Goal: Transaction & Acquisition: Purchase product/service

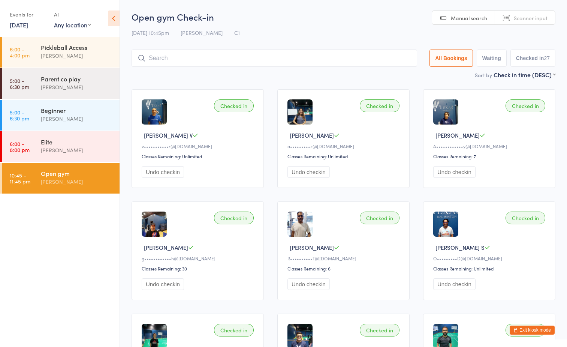
click at [264, 57] on input "search" at bounding box center [275, 57] width 286 height 17
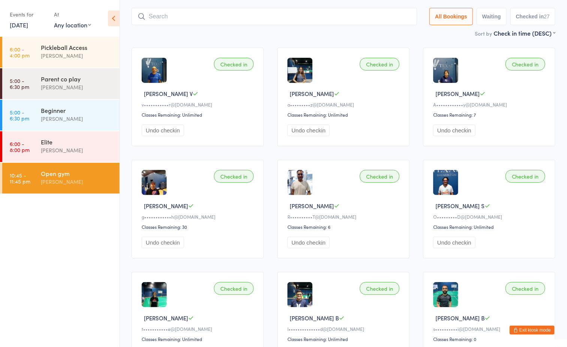
scroll to position [49, 0]
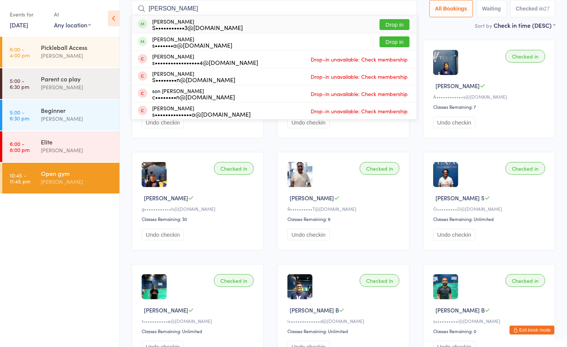
type input "sohil"
click at [395, 20] on button "Drop in" at bounding box center [395, 24] width 30 height 11
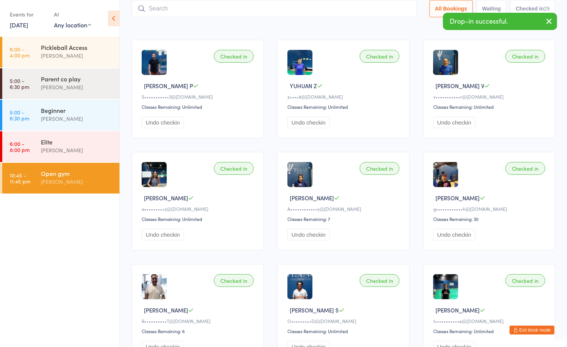
click at [297, 27] on div "Sort by Check in time (DESC) First name (ASC) First name (DESC) Last name (ASC)…" at bounding box center [344, 25] width 424 height 8
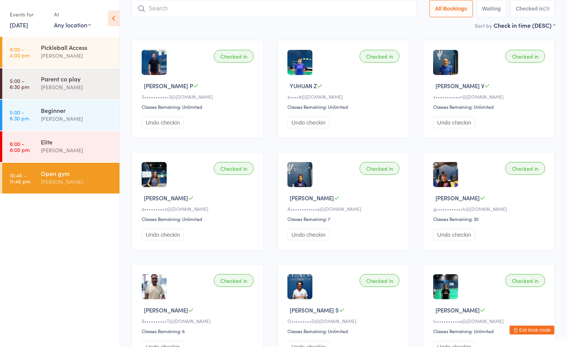
click at [263, 12] on input "search" at bounding box center [275, 8] width 286 height 17
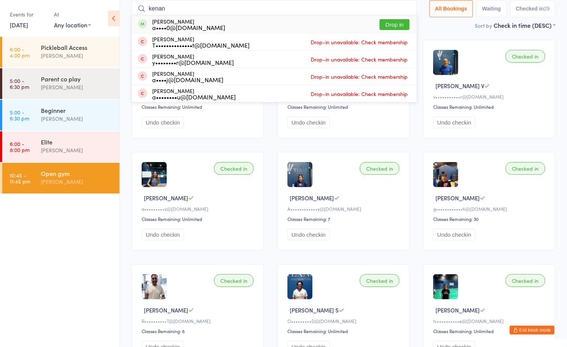
type input "kenan"
click at [389, 23] on button "Drop in" at bounding box center [395, 24] width 30 height 11
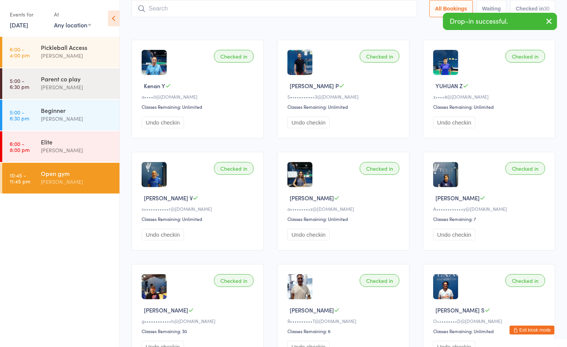
click at [270, 25] on div "Sort by Check in time (DESC) First name (ASC) First name (DESC) Last name (ASC)…" at bounding box center [344, 25] width 424 height 8
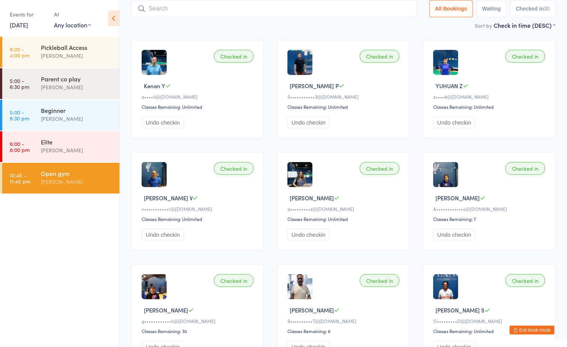
click at [535, 330] on button "Exit kiosk mode" at bounding box center [532, 329] width 45 height 9
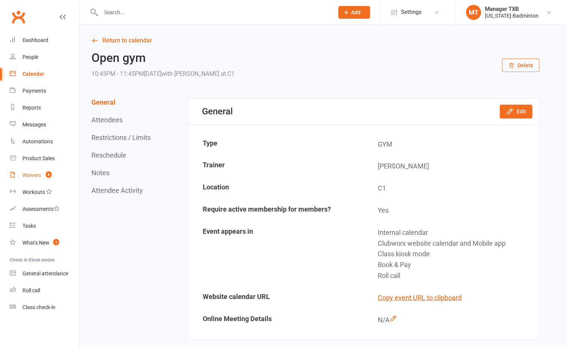
click at [27, 174] on div "Waivers" at bounding box center [31, 175] width 18 height 6
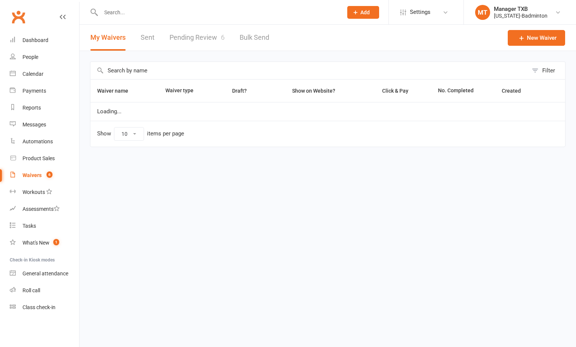
select select "100"
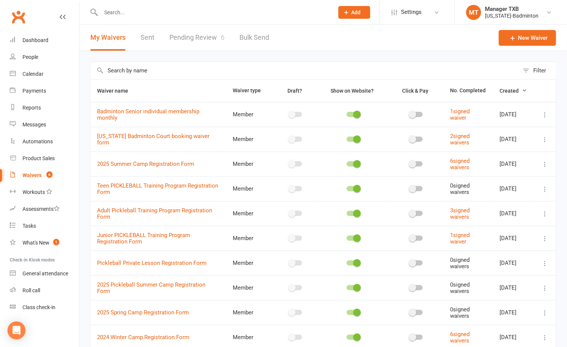
click at [195, 36] on link "Pending Review 6" at bounding box center [196, 38] width 55 height 26
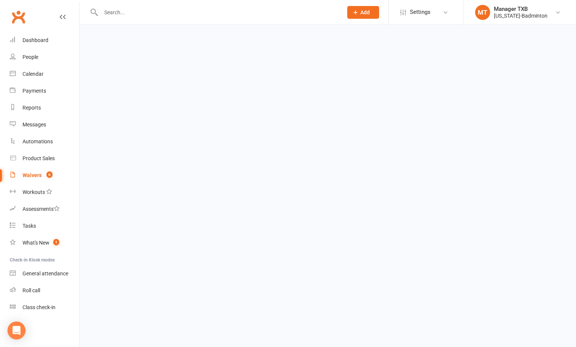
select select "25"
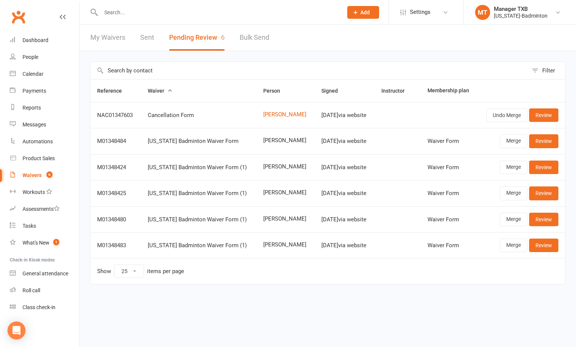
click at [140, 6] on div at bounding box center [213, 12] width 247 height 24
click at [140, 13] on input "text" at bounding box center [218, 12] width 239 height 10
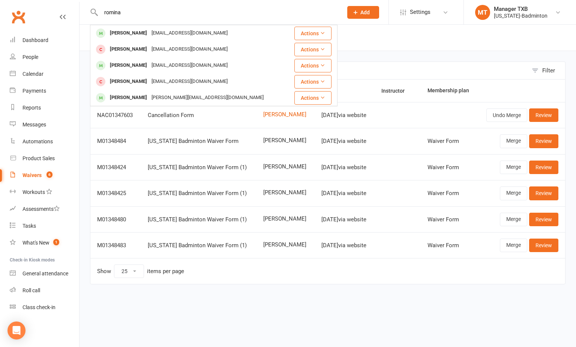
type input "romina"
click at [291, 316] on html "romina Romy Mukhi romy.mukhi@gmail.com Actions Rocita Rana Rocita345@gmail.com …" at bounding box center [288, 158] width 576 height 316
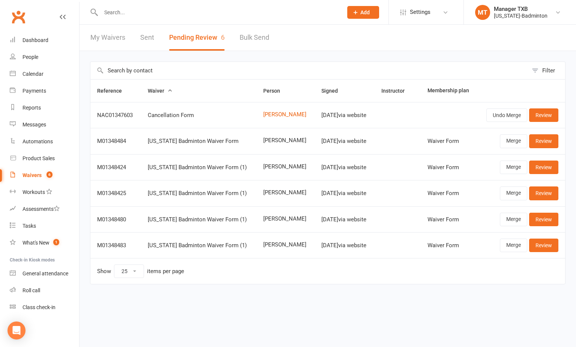
click at [164, 16] on input "text" at bounding box center [218, 12] width 239 height 10
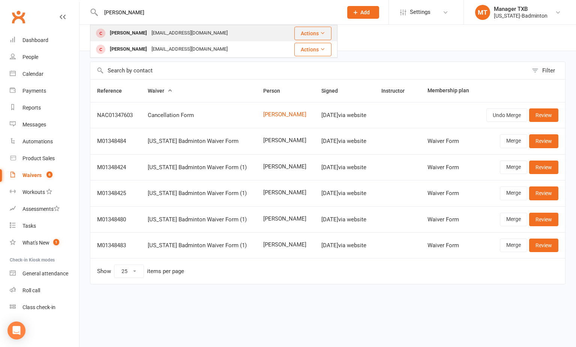
type input "ahfaz"
click at [154, 31] on div "ahfazahmed85@gmail.com" at bounding box center [189, 33] width 81 height 11
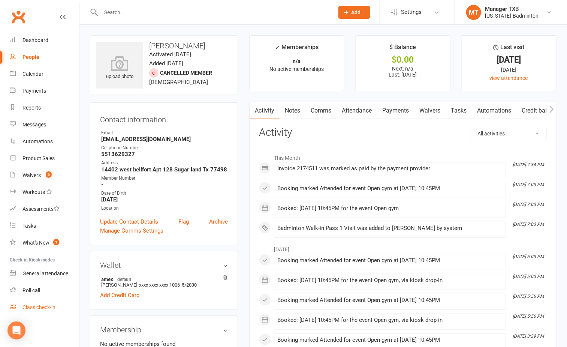
click at [42, 307] on div "Class check-in" at bounding box center [38, 307] width 33 height 6
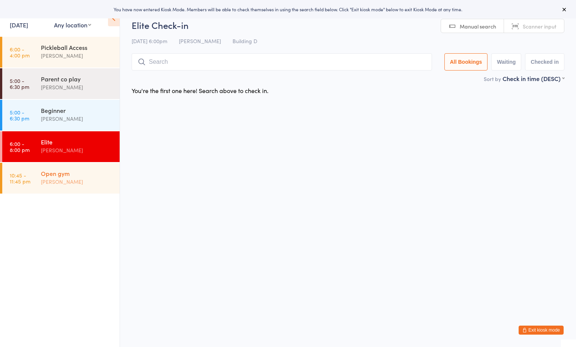
click at [84, 166] on div "Open gym Boyd Tahtat" at bounding box center [80, 178] width 79 height 30
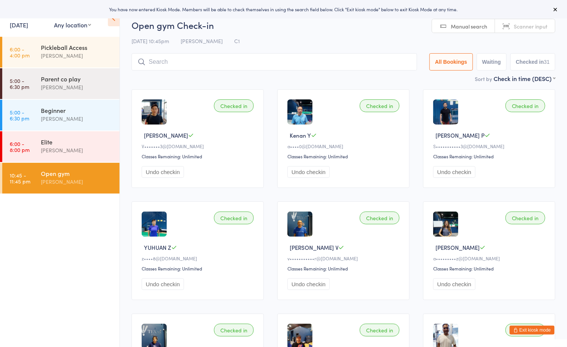
click at [89, 263] on ul "6:00 - 4:00 pm Pickleball Access Boyd Tahtat 5:00 - 6:30 pm Parent co play Ayu …" at bounding box center [60, 192] width 120 height 310
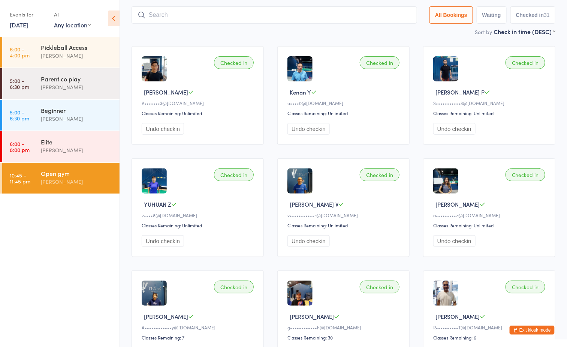
scroll to position [56, 0]
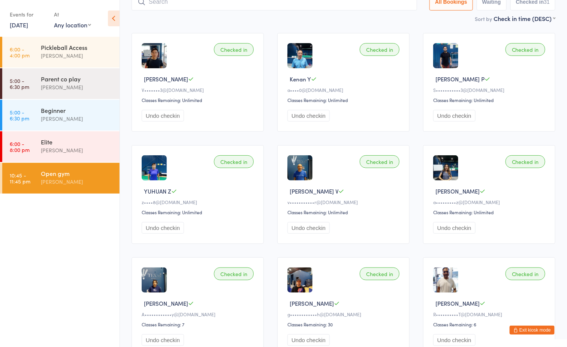
click at [44, 277] on ul "6:00 - 4:00 pm Pickleball Access Boyd Tahtat 5:00 - 6:30 pm Parent co play Ayu …" at bounding box center [60, 192] width 120 height 310
click at [533, 325] on button "Exit kiosk mode" at bounding box center [532, 329] width 45 height 9
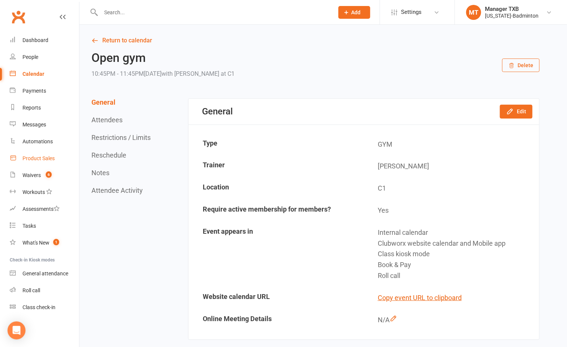
click at [36, 154] on link "Product Sales" at bounding box center [44, 158] width 69 height 17
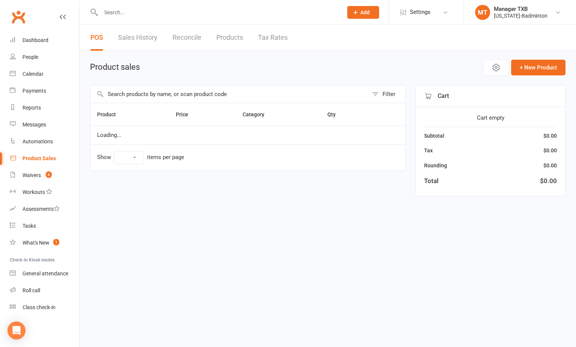
select select "100"
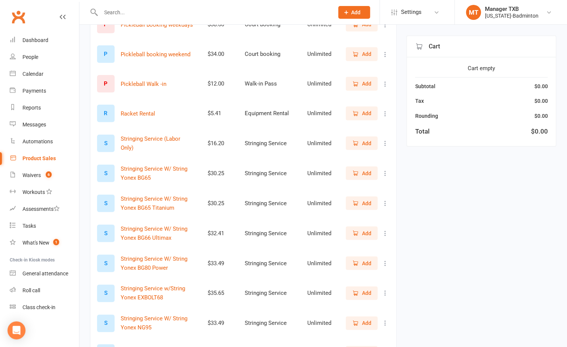
scroll to position [337, 0]
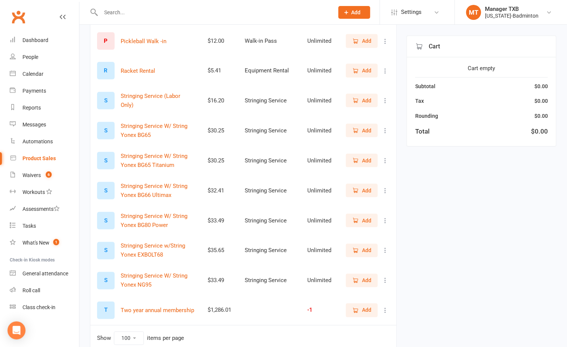
click at [366, 125] on button "Add" at bounding box center [362, 130] width 32 height 13
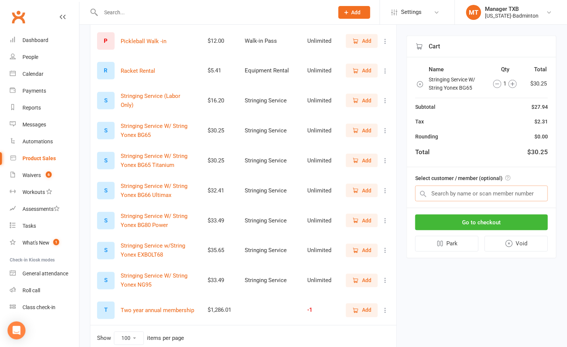
click at [469, 193] on input "text" at bounding box center [481, 194] width 133 height 16
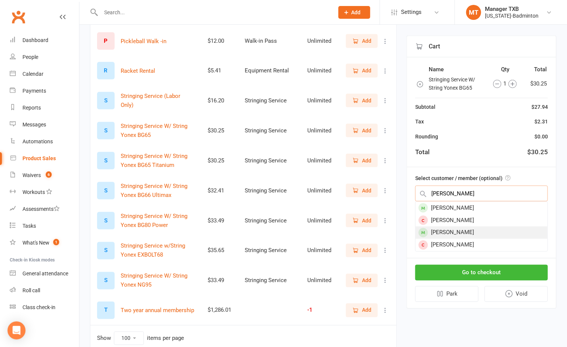
type input "george"
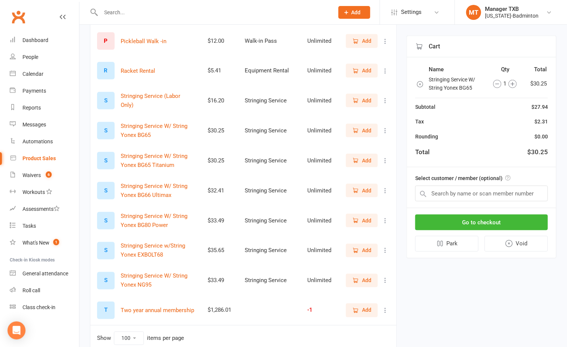
click at [462, 281] on div "Filter Product Price Category Qty B Badminton Booking $34.00 Court booking Unli…" at bounding box center [323, 55] width 467 height 614
click at [452, 190] on input "text" at bounding box center [481, 194] width 133 height 16
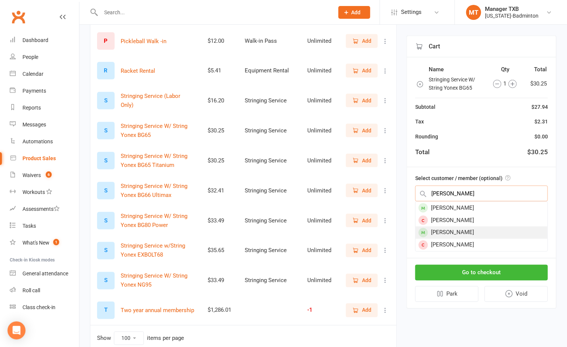
type input "george"
click at [451, 234] on div "mathews George" at bounding box center [482, 232] width 132 height 12
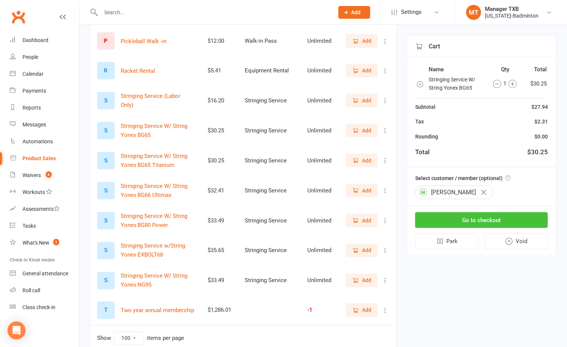
click at [477, 220] on button "Go to checkout" at bounding box center [481, 220] width 133 height 16
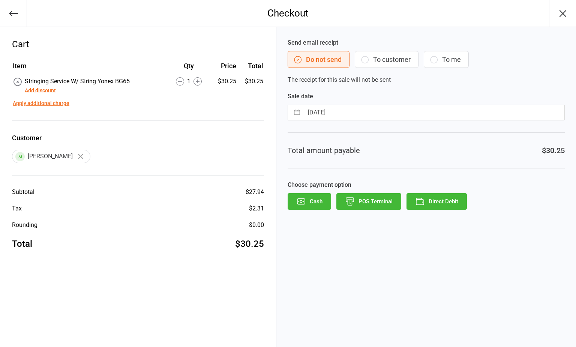
click at [388, 58] on button "To customer" at bounding box center [387, 59] width 64 height 17
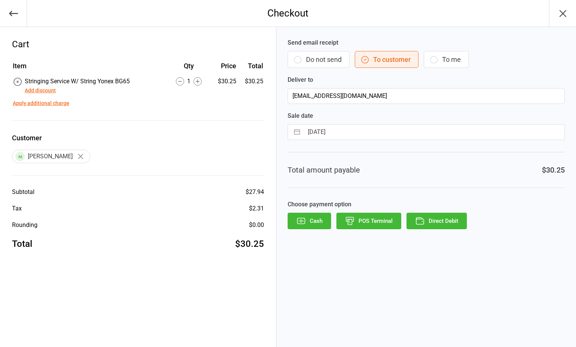
click at [447, 219] on button "Direct Debit" at bounding box center [436, 221] width 60 height 16
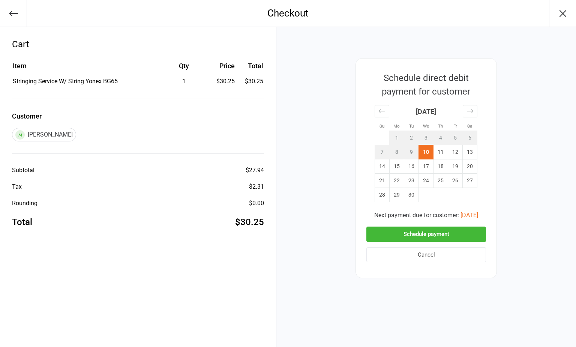
click at [423, 232] on button "Schedule payment" at bounding box center [426, 233] width 120 height 15
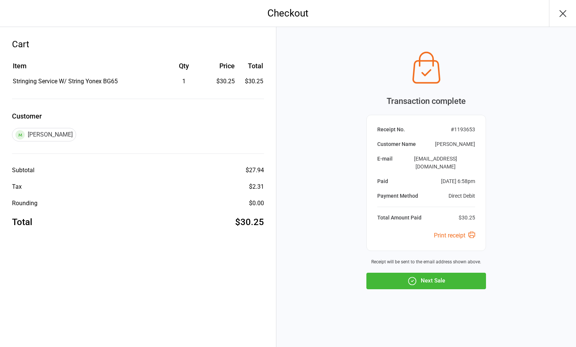
click at [438, 277] on button "Next Sale" at bounding box center [426, 281] width 120 height 16
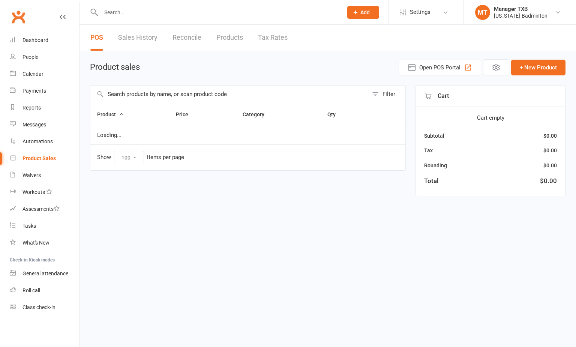
select select "100"
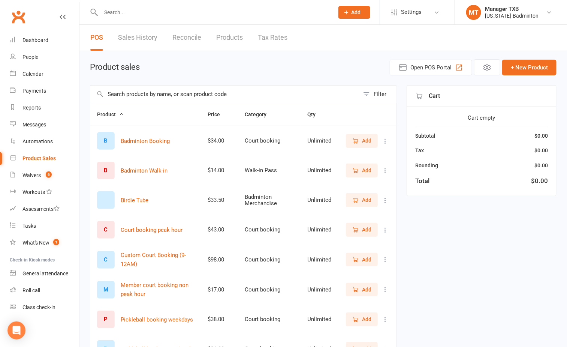
click at [38, 332] on nav "Clubworx Dashboard People Calendar Payments Reports Messages Automations Produc…" at bounding box center [39, 175] width 79 height 347
click at [40, 306] on div "Class check-in" at bounding box center [38, 307] width 33 height 6
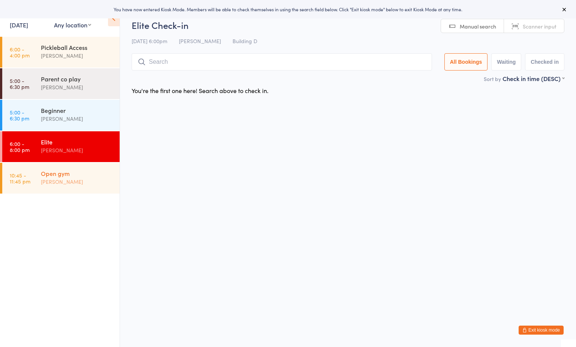
click at [79, 179] on div "[PERSON_NAME]" at bounding box center [77, 181] width 72 height 9
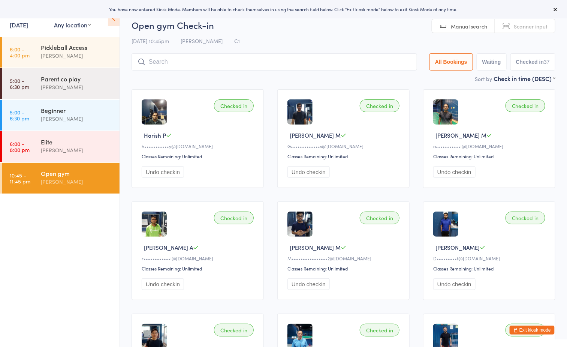
click at [228, 64] on input "search" at bounding box center [275, 61] width 286 height 17
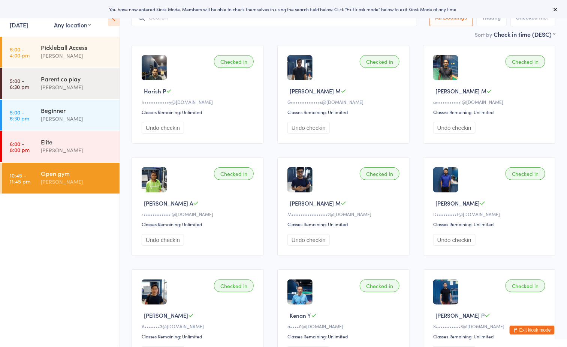
scroll to position [53, 0]
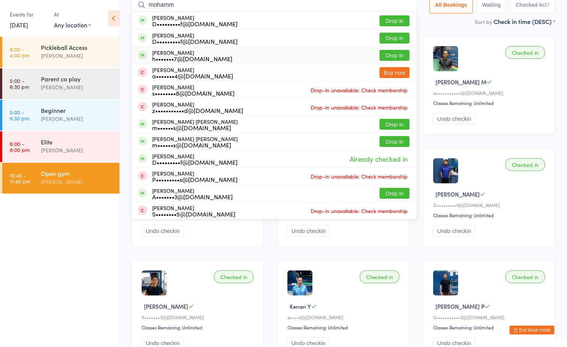
type input "mohamm"
click at [395, 53] on button "Drop in" at bounding box center [395, 55] width 30 height 11
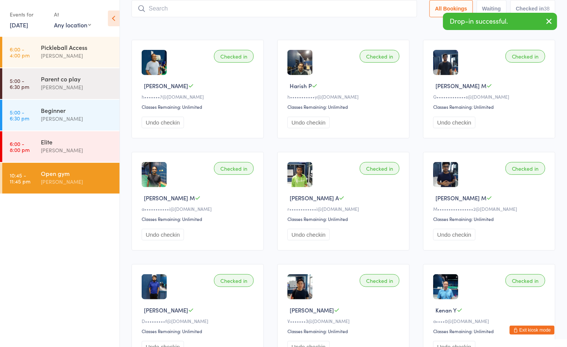
click at [198, 7] on input "search" at bounding box center [275, 8] width 286 height 17
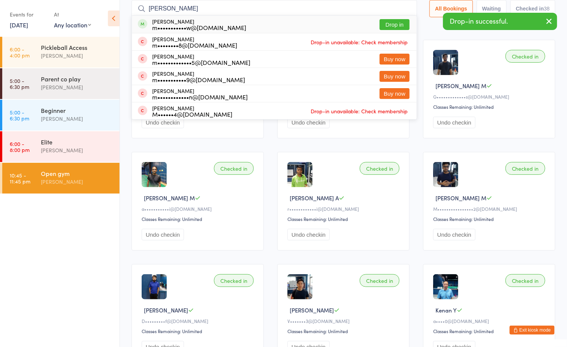
type input "[PERSON_NAME]"
click at [396, 24] on button "Drop in" at bounding box center [395, 24] width 30 height 11
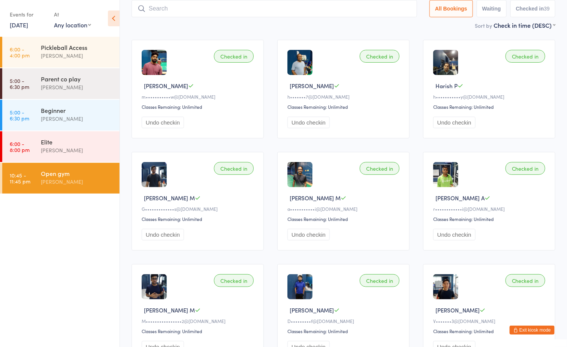
click at [536, 330] on button "Exit kiosk mode" at bounding box center [532, 329] width 45 height 9
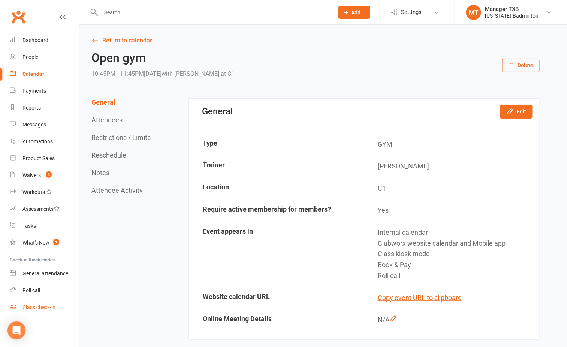
click at [43, 305] on div "Class check-in" at bounding box center [38, 307] width 33 height 6
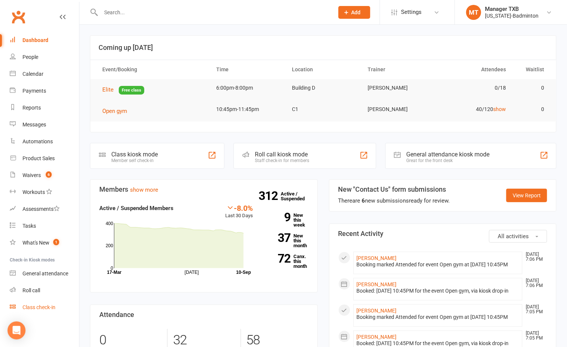
click at [39, 307] on div "Class check-in" at bounding box center [38, 307] width 33 height 6
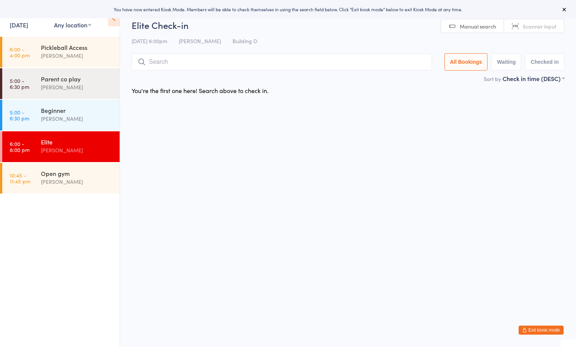
click at [547, 330] on button "Exit kiosk mode" at bounding box center [540, 329] width 45 height 9
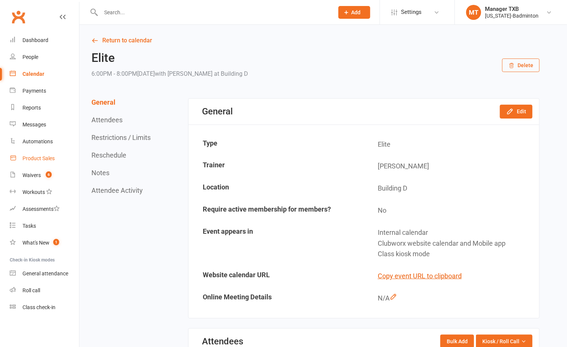
click at [35, 158] on div "Product Sales" at bounding box center [38, 158] width 32 height 6
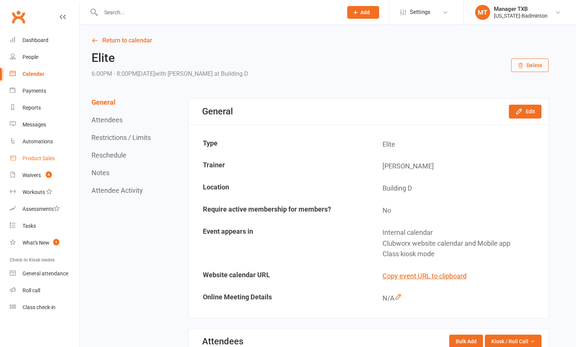
select select "100"
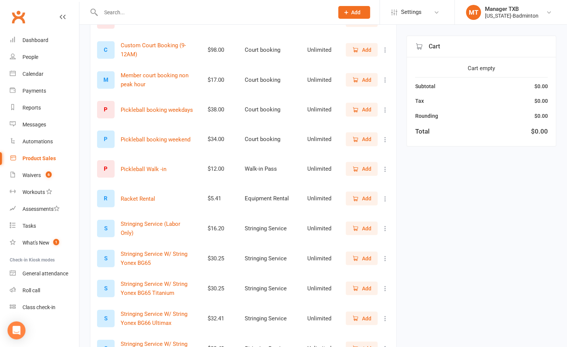
scroll to position [281, 0]
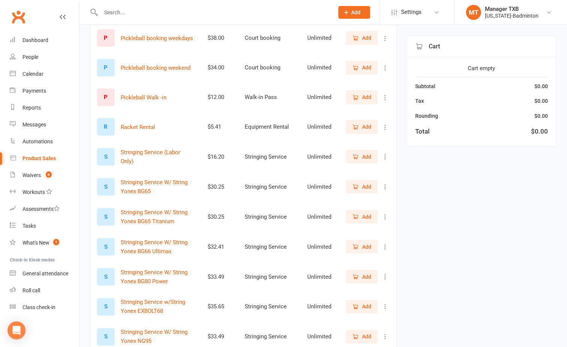
click at [362, 158] on span "Add" at bounding box center [366, 157] width 9 height 8
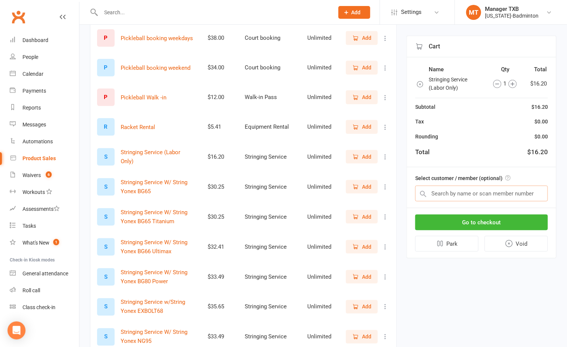
click at [466, 197] on input "text" at bounding box center [481, 194] width 133 height 16
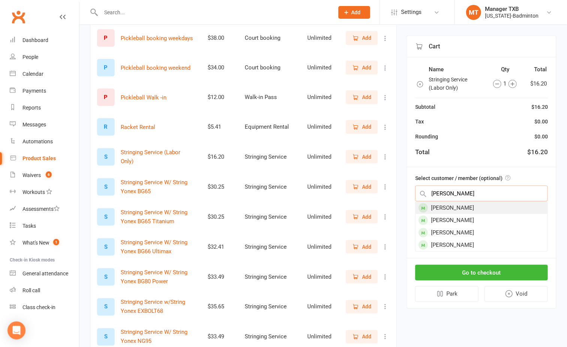
type input "keyur"
click at [454, 208] on div "Keyur Vasavada" at bounding box center [482, 208] width 132 height 12
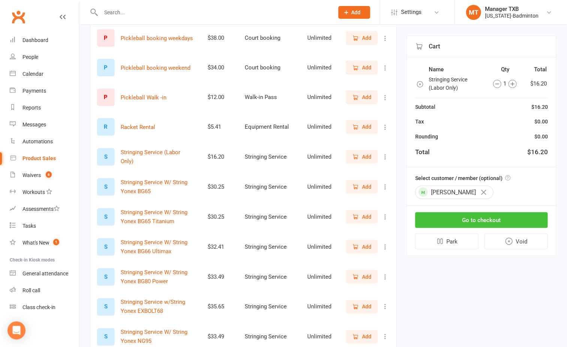
click at [457, 219] on button "Go to checkout" at bounding box center [481, 220] width 133 height 16
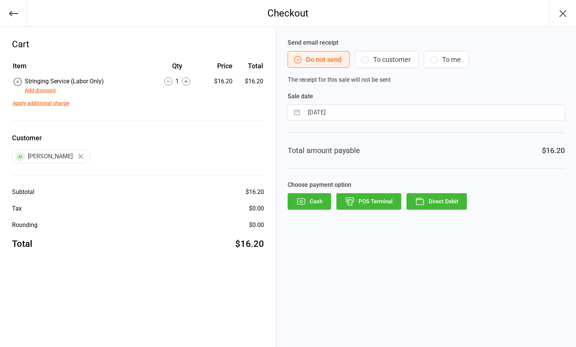
click at [377, 62] on button "To customer" at bounding box center [387, 59] width 64 height 17
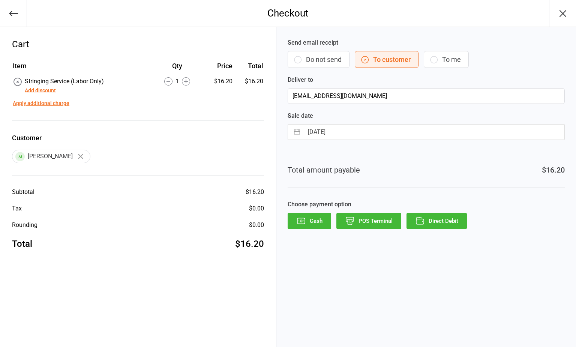
click at [430, 217] on button "Direct Debit" at bounding box center [436, 221] width 60 height 16
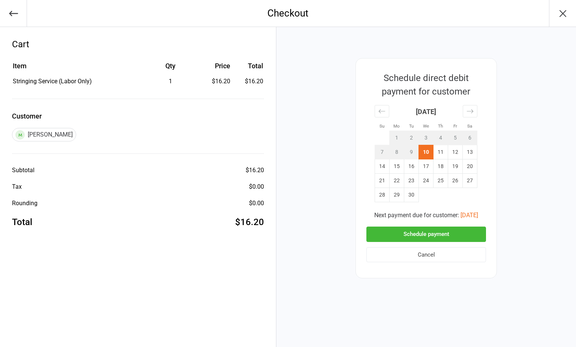
click at [438, 238] on button "Schedule payment" at bounding box center [426, 233] width 120 height 15
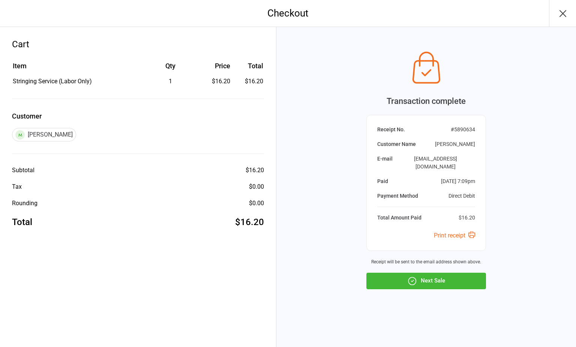
click at [561, 13] on icon "button" at bounding box center [563, 13] width 12 height 12
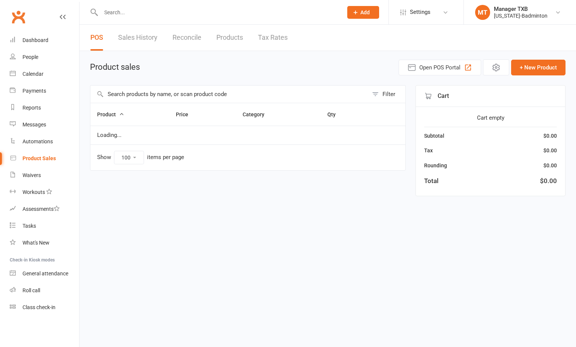
select select "100"
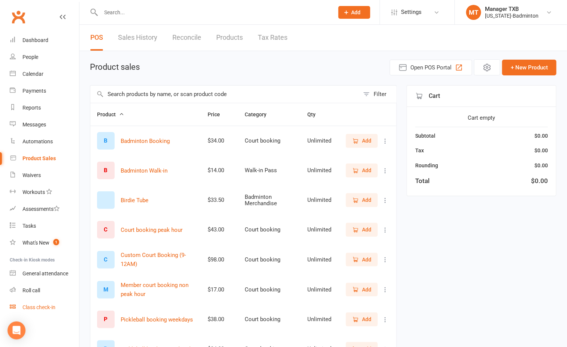
click at [40, 301] on link "Class check-in" at bounding box center [44, 307] width 69 height 17
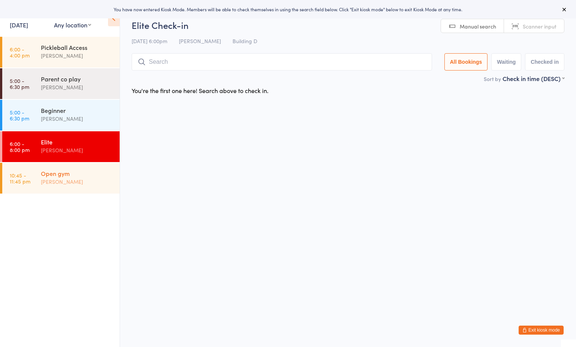
click at [89, 175] on div "Open gym" at bounding box center [77, 173] width 72 height 8
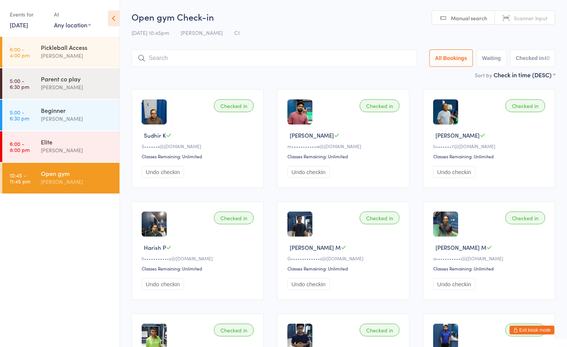
click at [378, 17] on h2 "Open gym Check-in" at bounding box center [344, 16] width 424 height 12
click at [290, 43] on div "Open gym Check-in [DATE] 10:45pm [PERSON_NAME] Tahtat C1 Manual search Scanner …" at bounding box center [344, 40] width 424 height 60
click at [271, 25] on div "Open gym Check-in [DATE] 10:45pm [PERSON_NAME] Tahtat C1 Manual search Scanner …" at bounding box center [344, 40] width 424 height 60
click at [90, 189] on div "Open gym [PERSON_NAME]" at bounding box center [80, 178] width 79 height 30
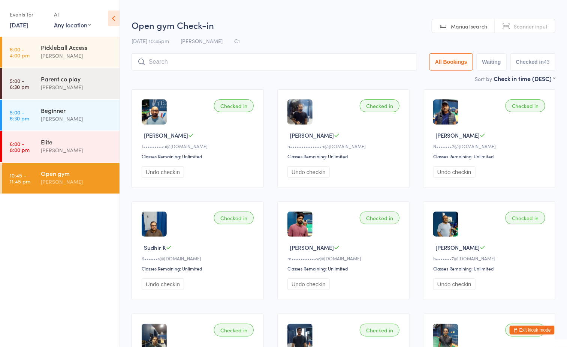
click at [297, 65] on input "search" at bounding box center [275, 61] width 286 height 17
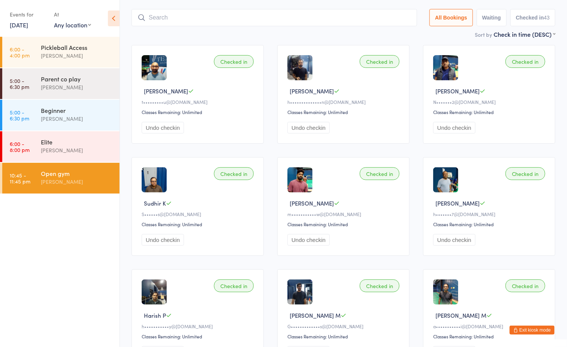
scroll to position [53, 0]
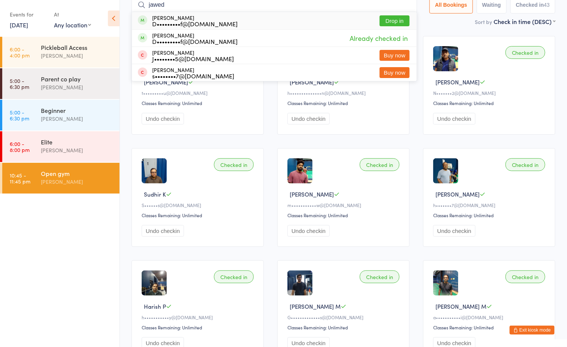
type input "jawed"
click at [396, 19] on button "Drop in" at bounding box center [395, 20] width 30 height 11
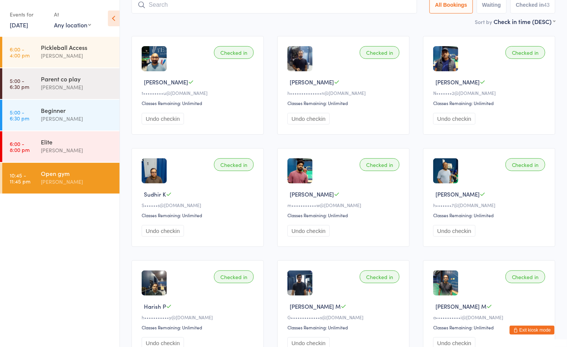
scroll to position [49, 0]
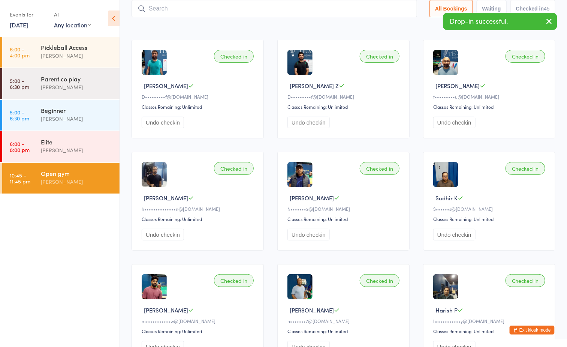
click at [315, 26] on div "Sort by Check in time (DESC) First name (ASC) First name (DESC) Last name (ASC)…" at bounding box center [344, 25] width 424 height 8
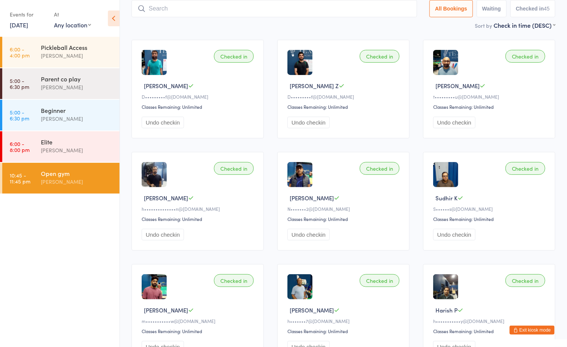
click at [307, 28] on div "Sort by Check in time (DESC) First name (ASC) First name (DESC) Last name (ASC)…" at bounding box center [344, 25] width 424 height 8
